Goal: Navigation & Orientation: Find specific page/section

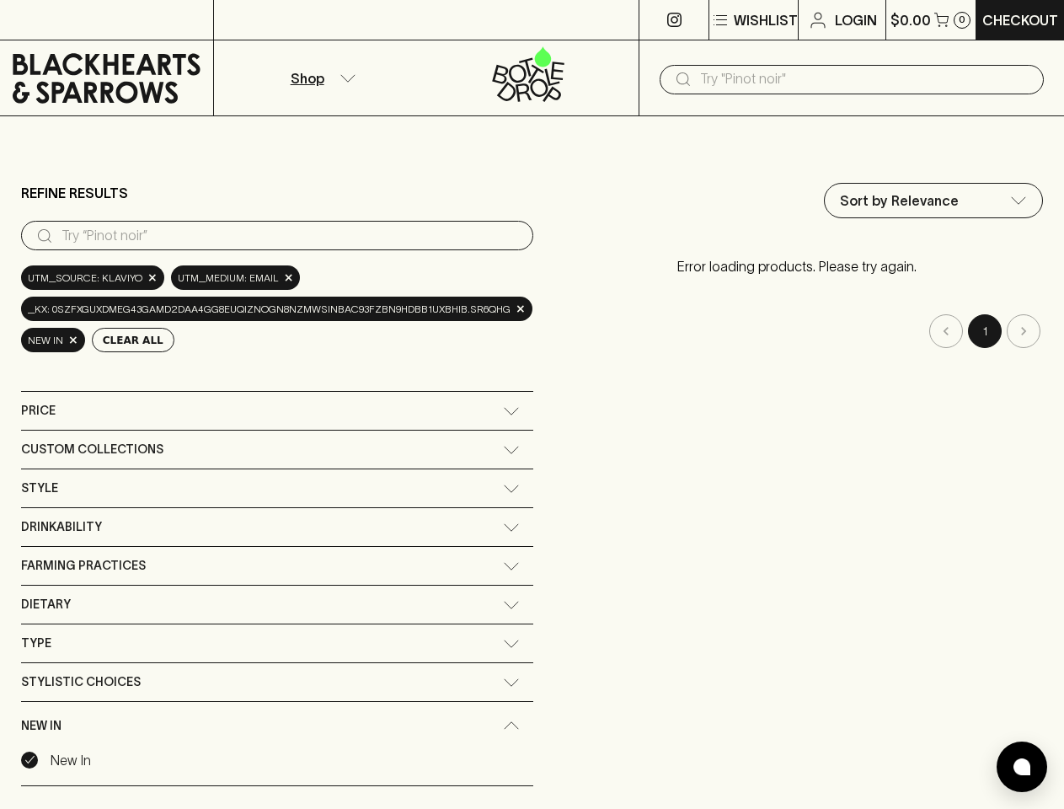
click at [532, 405] on div "Refine Results ​ utm_source: Klaviyo × utm_medium: email × _kx: 0SzfxguXDmeg43g…" at bounding box center [532, 509] width 1022 height 680
click at [753, 20] on p "Wishlist" at bounding box center [766, 20] width 64 height 20
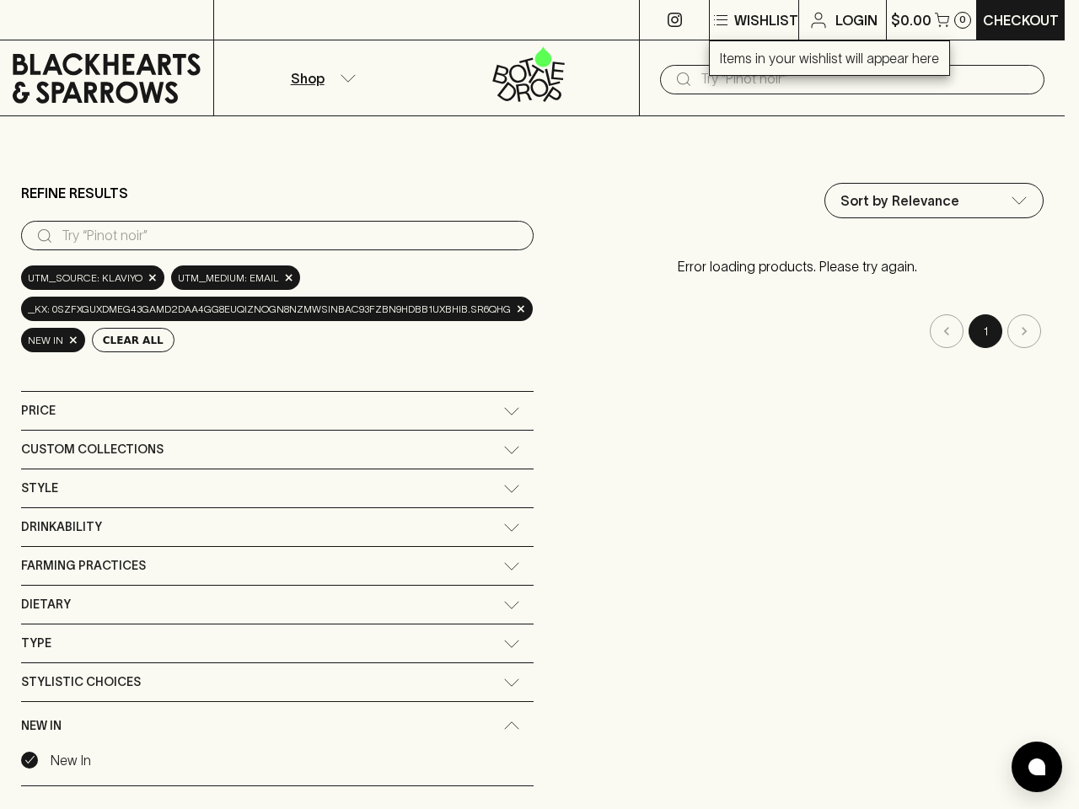
click at [930, 19] on div at bounding box center [539, 404] width 1079 height 809
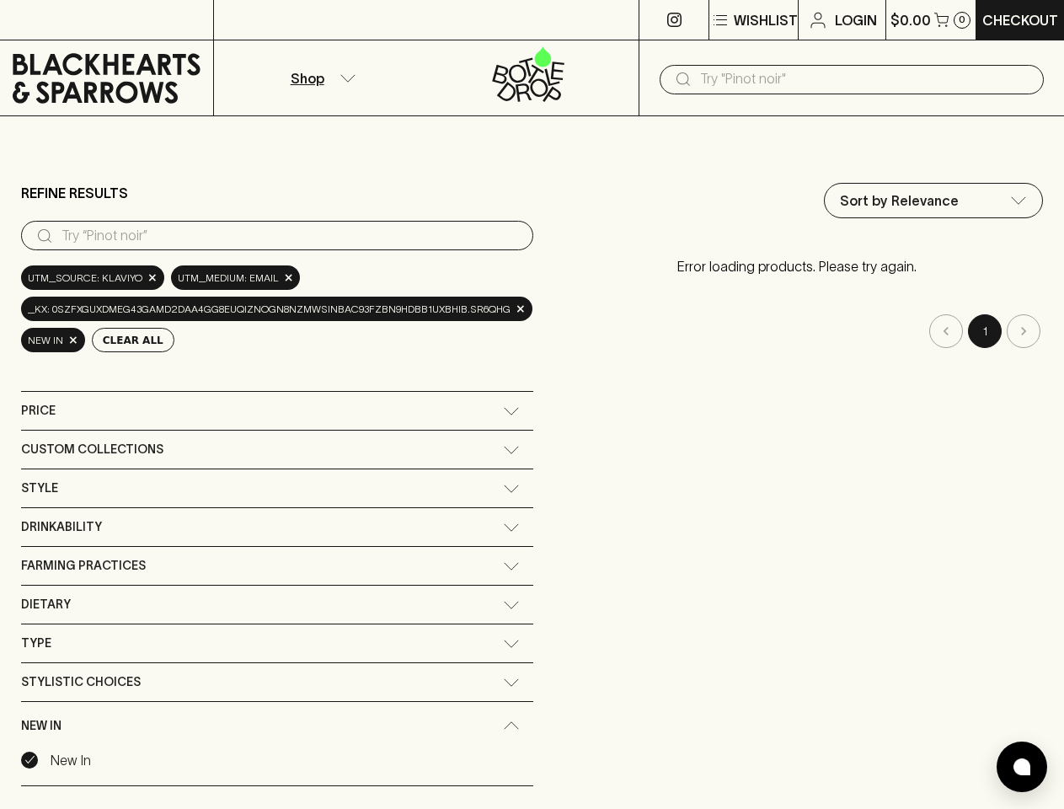
click at [852, 79] on input "text" at bounding box center [865, 79] width 330 height 27
click at [274, 235] on input "search" at bounding box center [291, 236] width 458 height 27
click at [125, 340] on button "Clear All" at bounding box center [133, 340] width 83 height 24
